Goal: Transaction & Acquisition: Purchase product/service

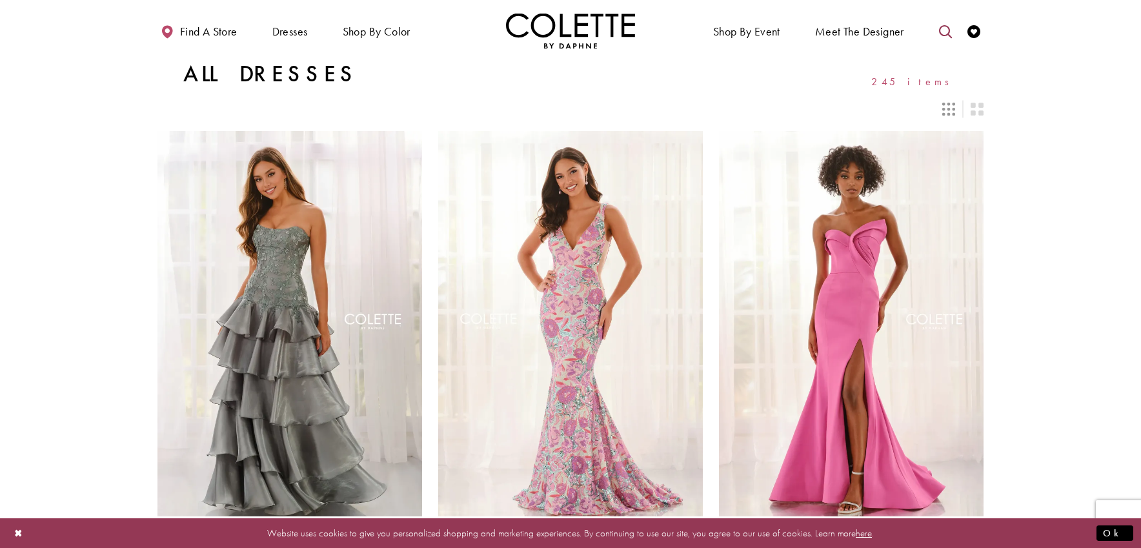
click at [946, 31] on icon "Toggle search" at bounding box center [945, 31] width 13 height 13
click at [847, 36] on input "Search" at bounding box center [880, 31] width 156 height 19
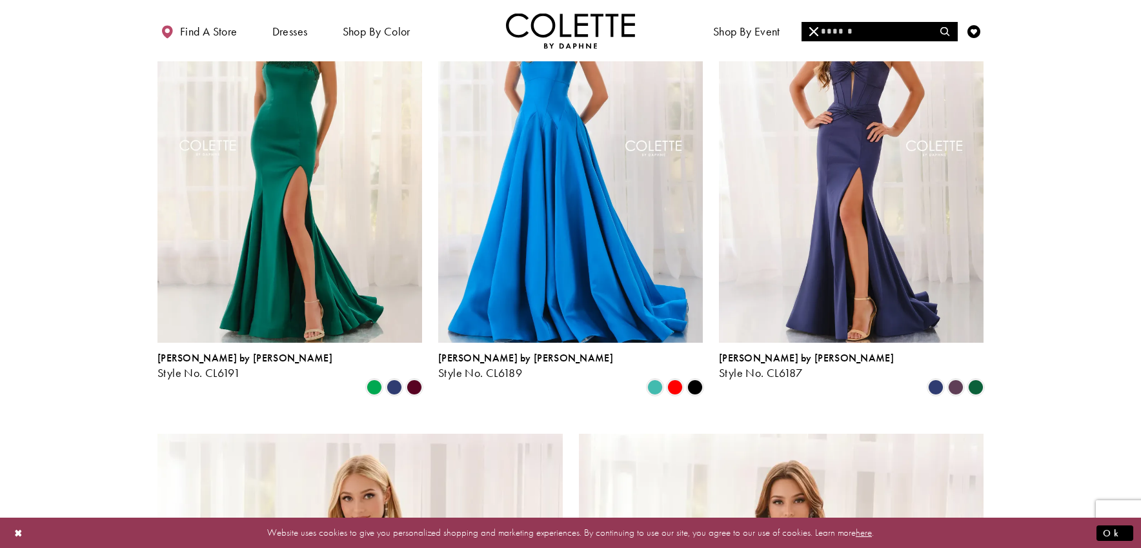
scroll to position [1614, 0]
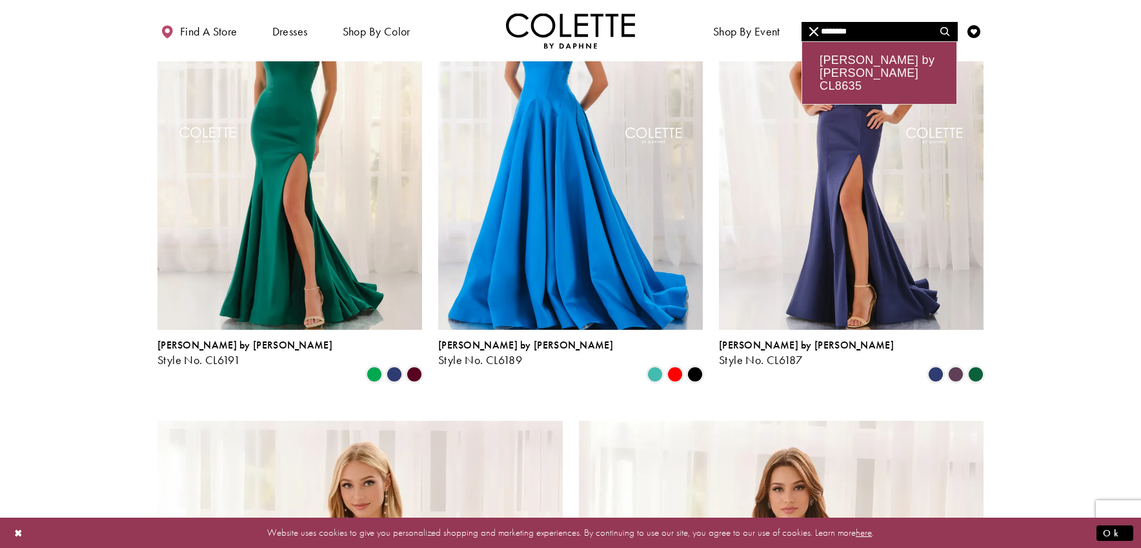
type input "********"
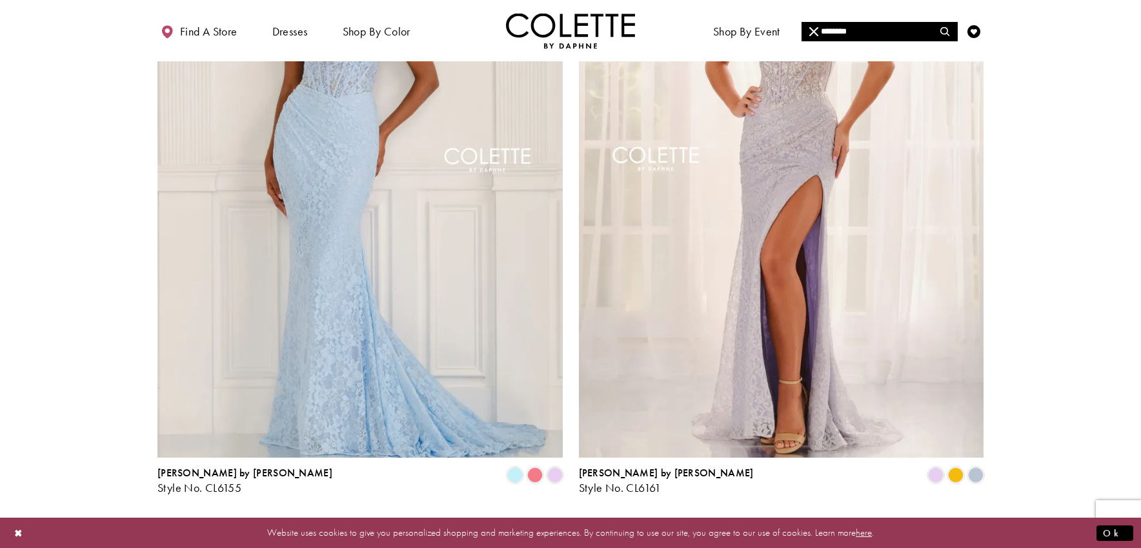
scroll to position [2195, 0]
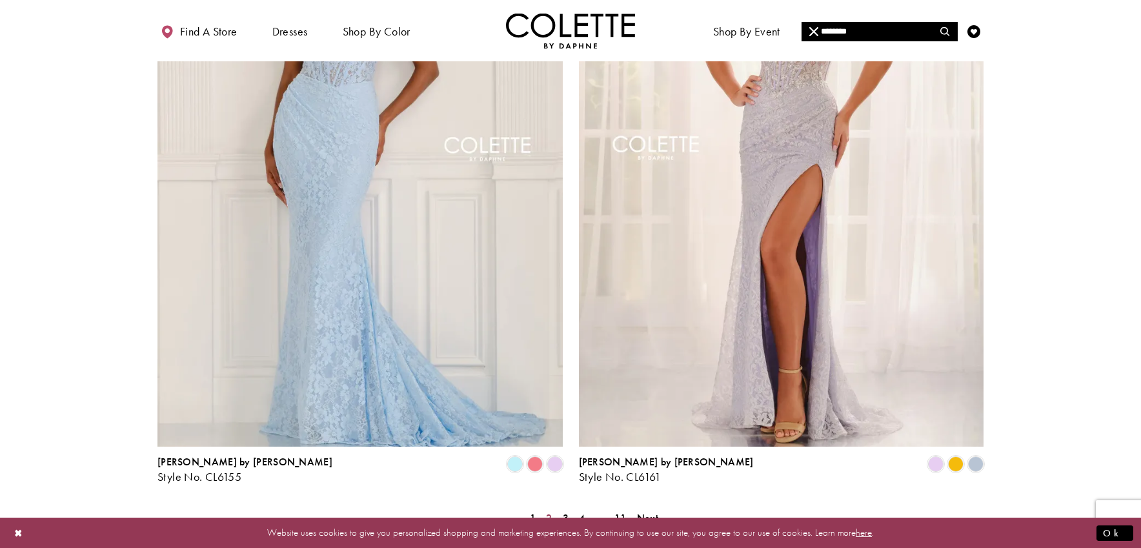
click at [553, 509] on link "2" at bounding box center [549, 518] width 14 height 19
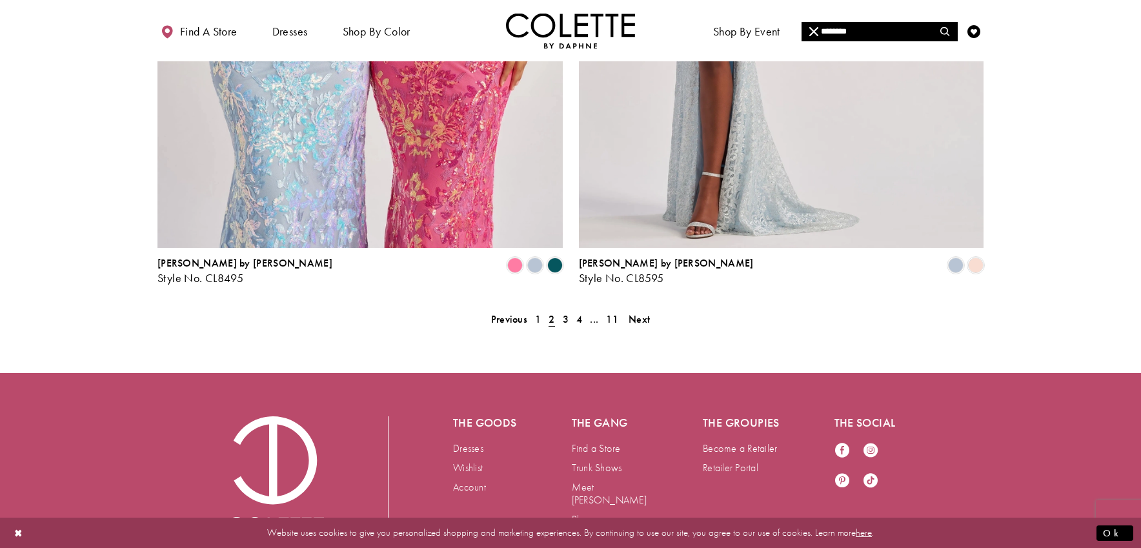
scroll to position [2425, 0]
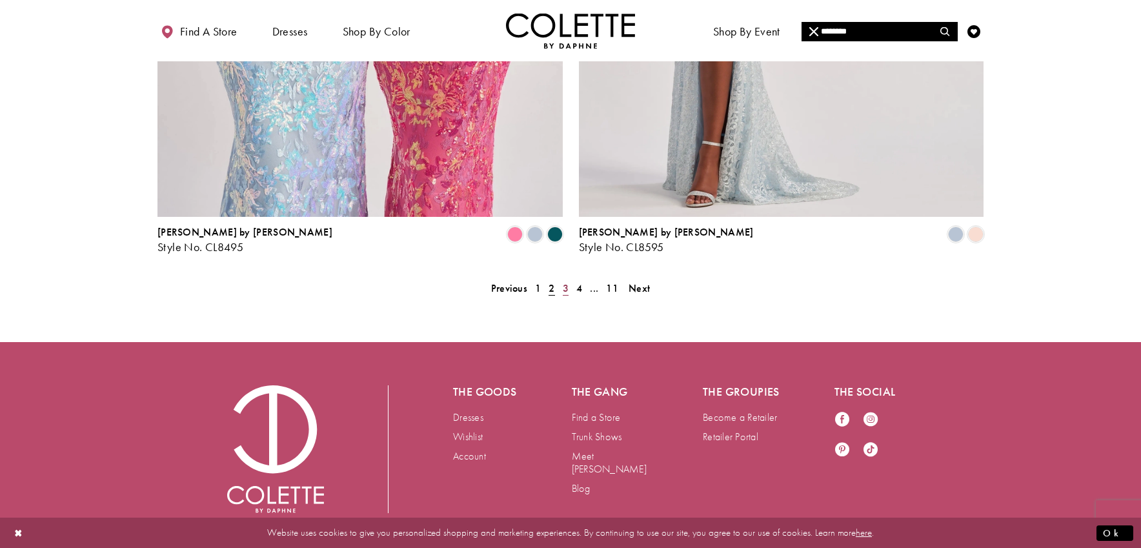
click at [569, 279] on link "3" at bounding box center [566, 288] width 14 height 19
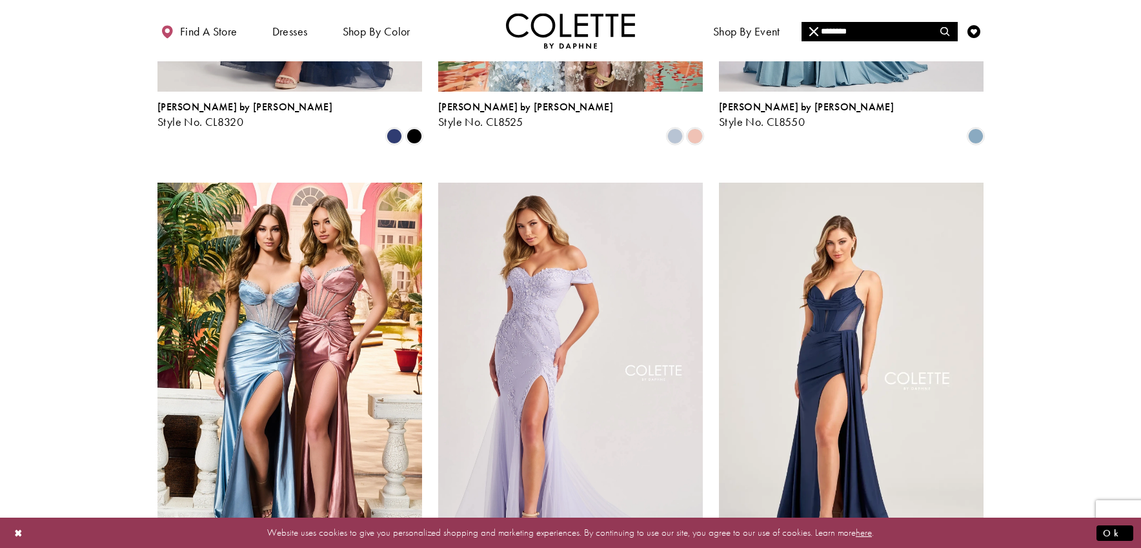
scroll to position [1055, 0]
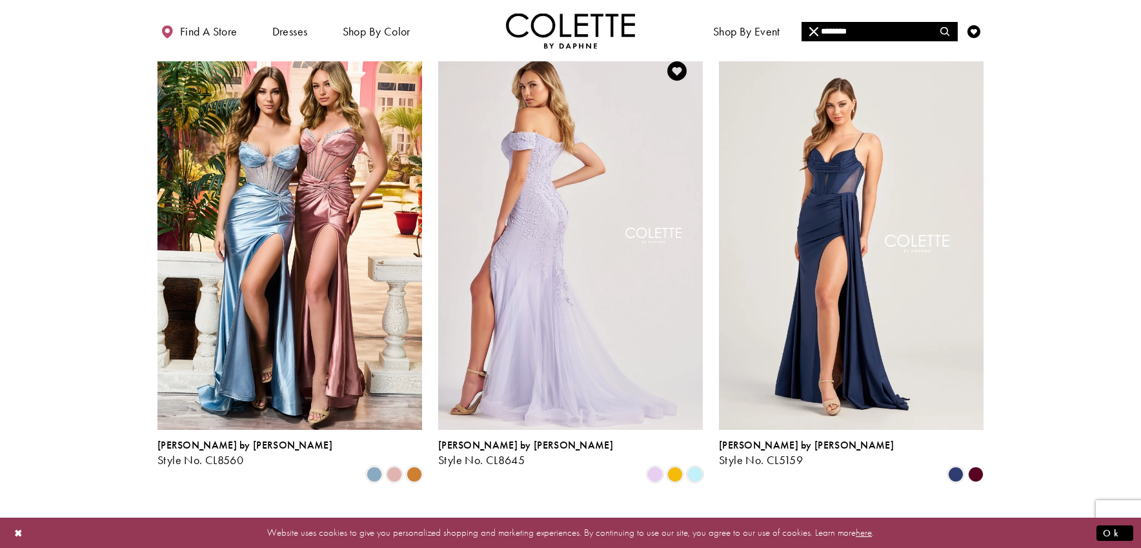
click at [575, 217] on img "Visit Colette by Daphne Style No. CL8645 Page" at bounding box center [570, 237] width 265 height 385
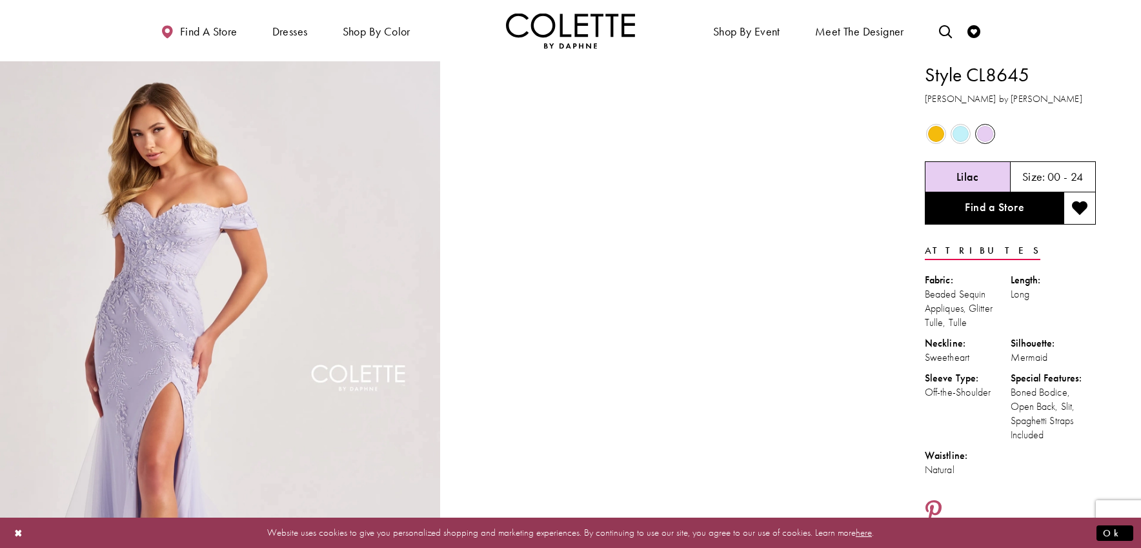
click at [962, 135] on span "Product color controls state depends on size chosen" at bounding box center [961, 134] width 16 height 16
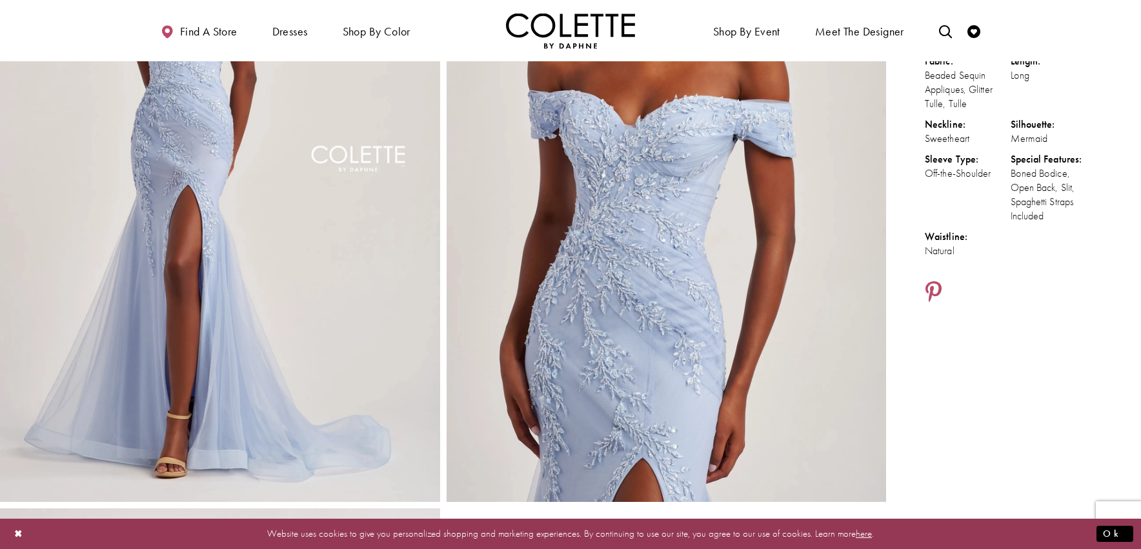
scroll to position [158, 0]
